Goal: Task Accomplishment & Management: Complete application form

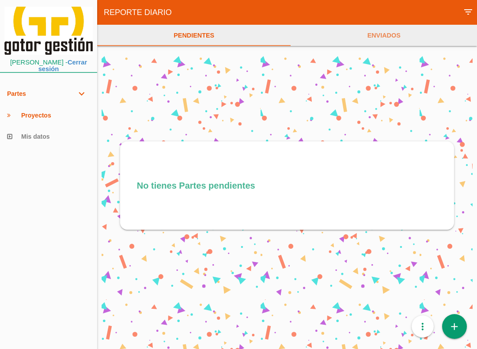
click at [463, 325] on link "add" at bounding box center [454, 326] width 25 height 25
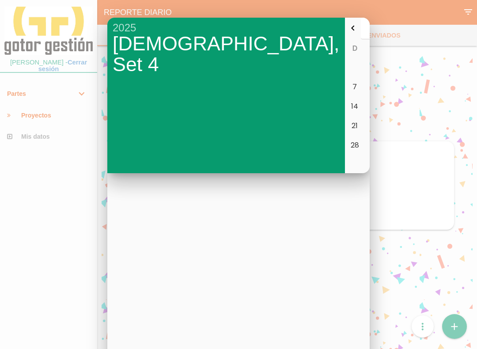
click at [365, 155] on table "D L M M J V S 1 2 3 4 5 6 7 8 9 10 11 12 13 14 15 16 17 18 19 20 21 22 23 24 25…" at bounding box center [415, 97] width 141 height 116
click at [464, 158] on button "Ok" at bounding box center [475, 163] width 23 height 16
type input "[DATE]"
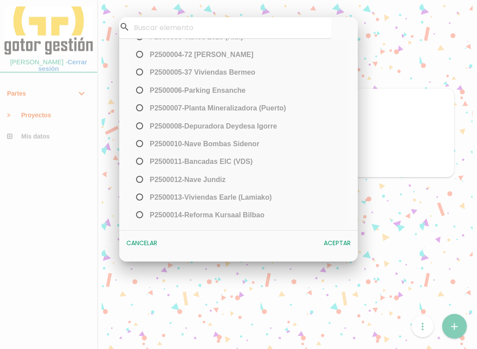
scroll to position [53, 0]
click at [139, 207] on input "﻿P2500013-[PERSON_NAME] (Lamiako)" at bounding box center [137, 201] width 6 height 14
radio input "true"
click at [344, 248] on button "Aceptar" at bounding box center [337, 243] width 36 height 16
select select "96"
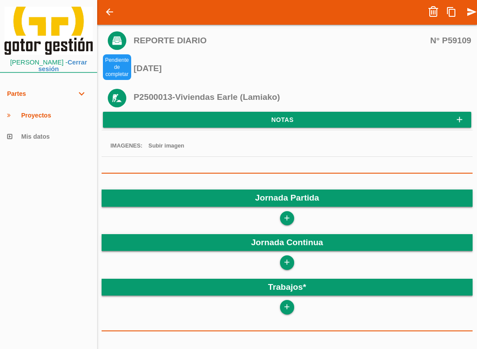
click at [289, 213] on icon "add" at bounding box center [287, 218] width 8 height 14
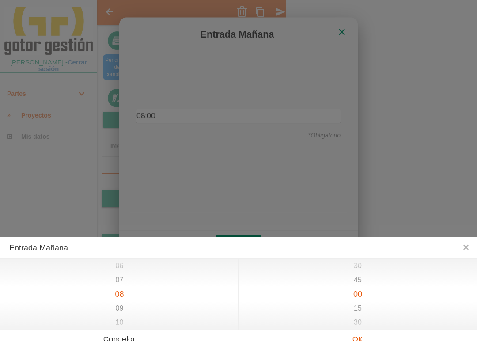
click at [357, 340] on button "OK" at bounding box center [358, 339] width 238 height 19
click at [356, 344] on button "OK" at bounding box center [358, 339] width 238 height 19
click at [357, 344] on button "OK" at bounding box center [358, 339] width 238 height 19
click at [358, 344] on button "OK" at bounding box center [358, 339] width 238 height 19
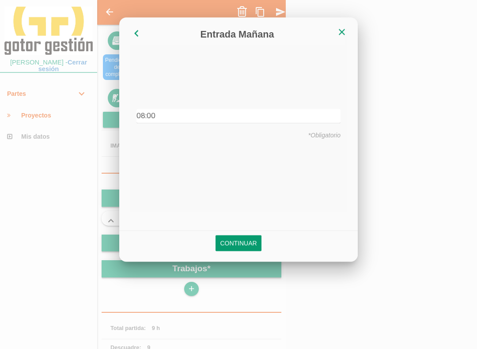
type input "08:00"
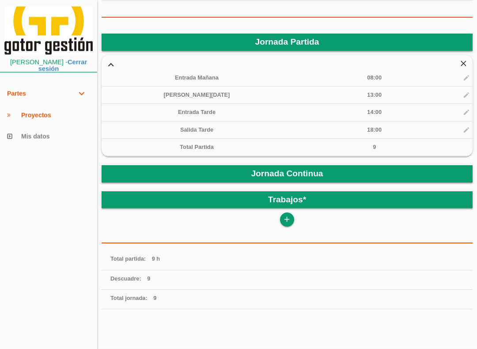
scroll to position [157, 0]
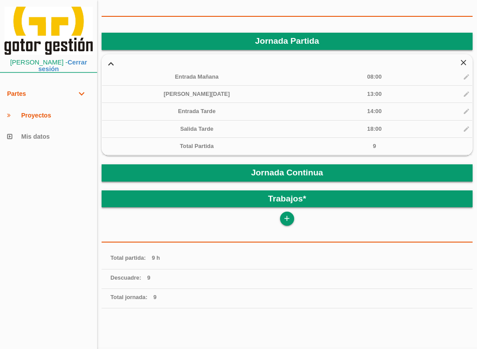
click at [289, 216] on icon "add" at bounding box center [287, 219] width 8 height 14
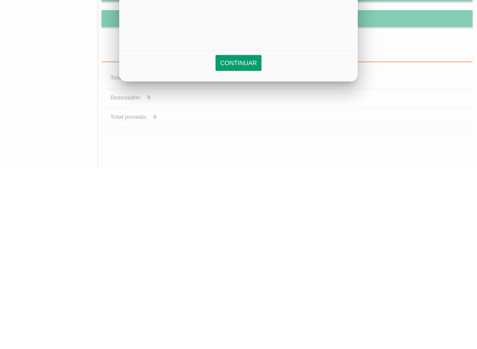
type input "9"
click at [250, 235] on link "Continuar" at bounding box center [239, 243] width 46 height 16
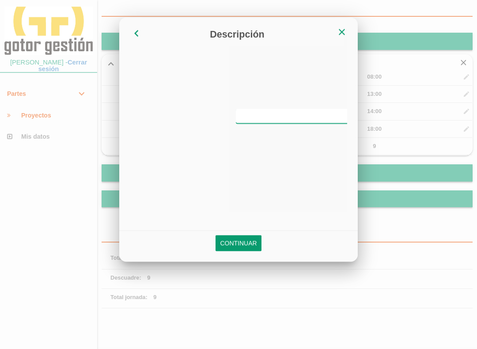
scroll to position [0, 0]
click at [274, 112] on input "text" at bounding box center [239, 116] width 204 height 15
type input "Montar hierro en cimentación"
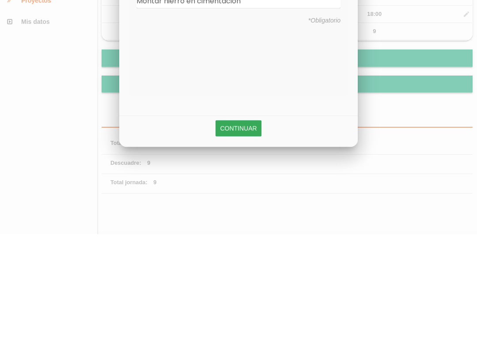
click at [242, 235] on link "Continuar" at bounding box center [239, 243] width 46 height 16
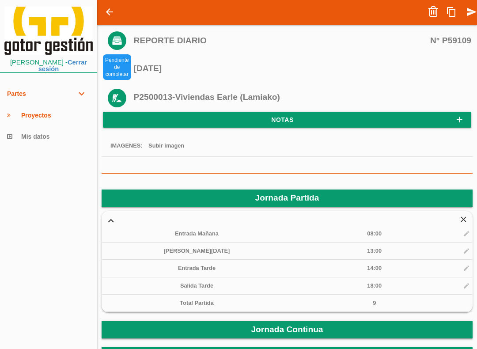
click at [475, 8] on icon "send" at bounding box center [472, 12] width 11 height 18
